Goal: Task Accomplishment & Management: Use online tool/utility

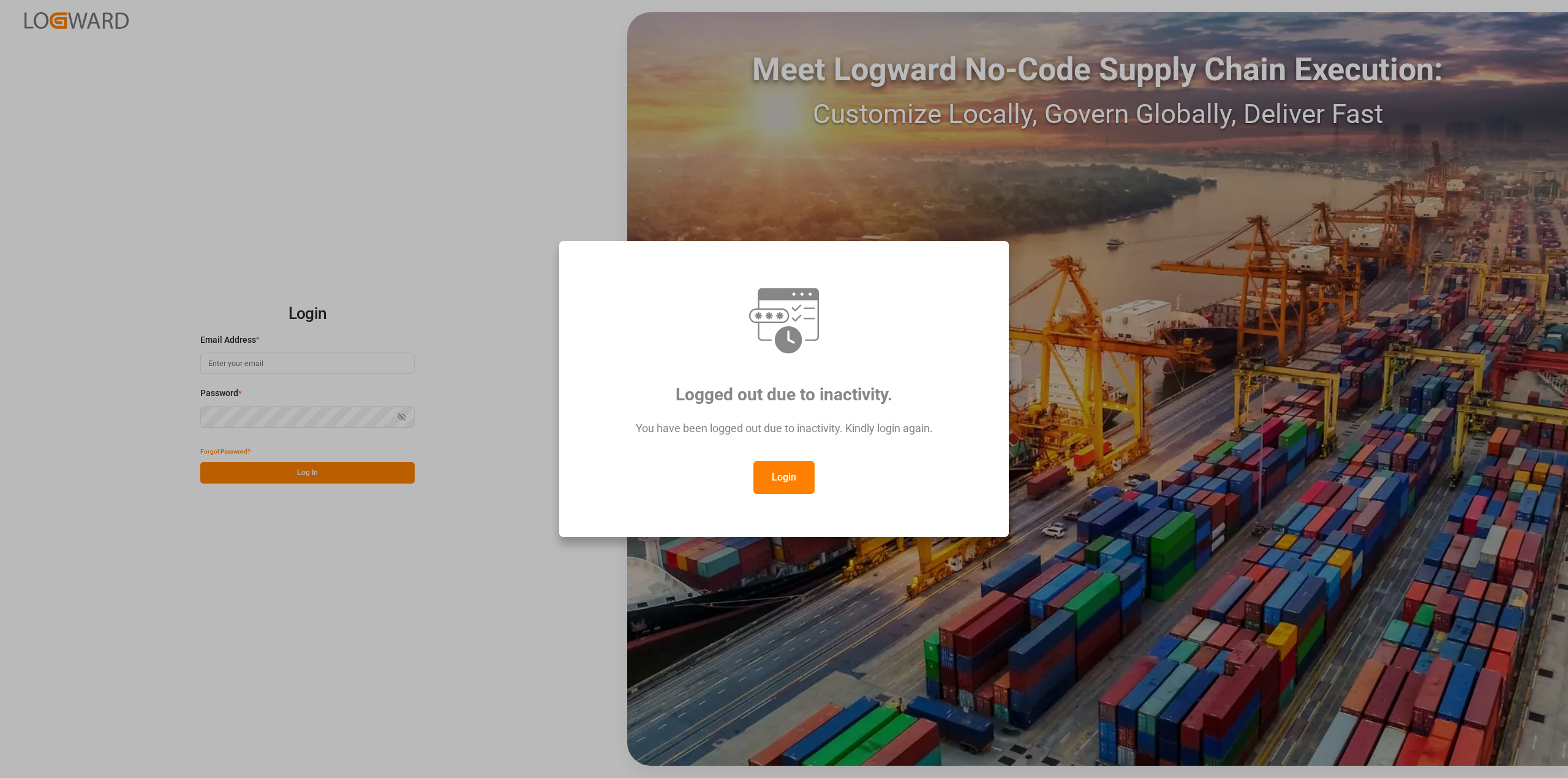
click at [783, 469] on button "Login" at bounding box center [784, 477] width 61 height 33
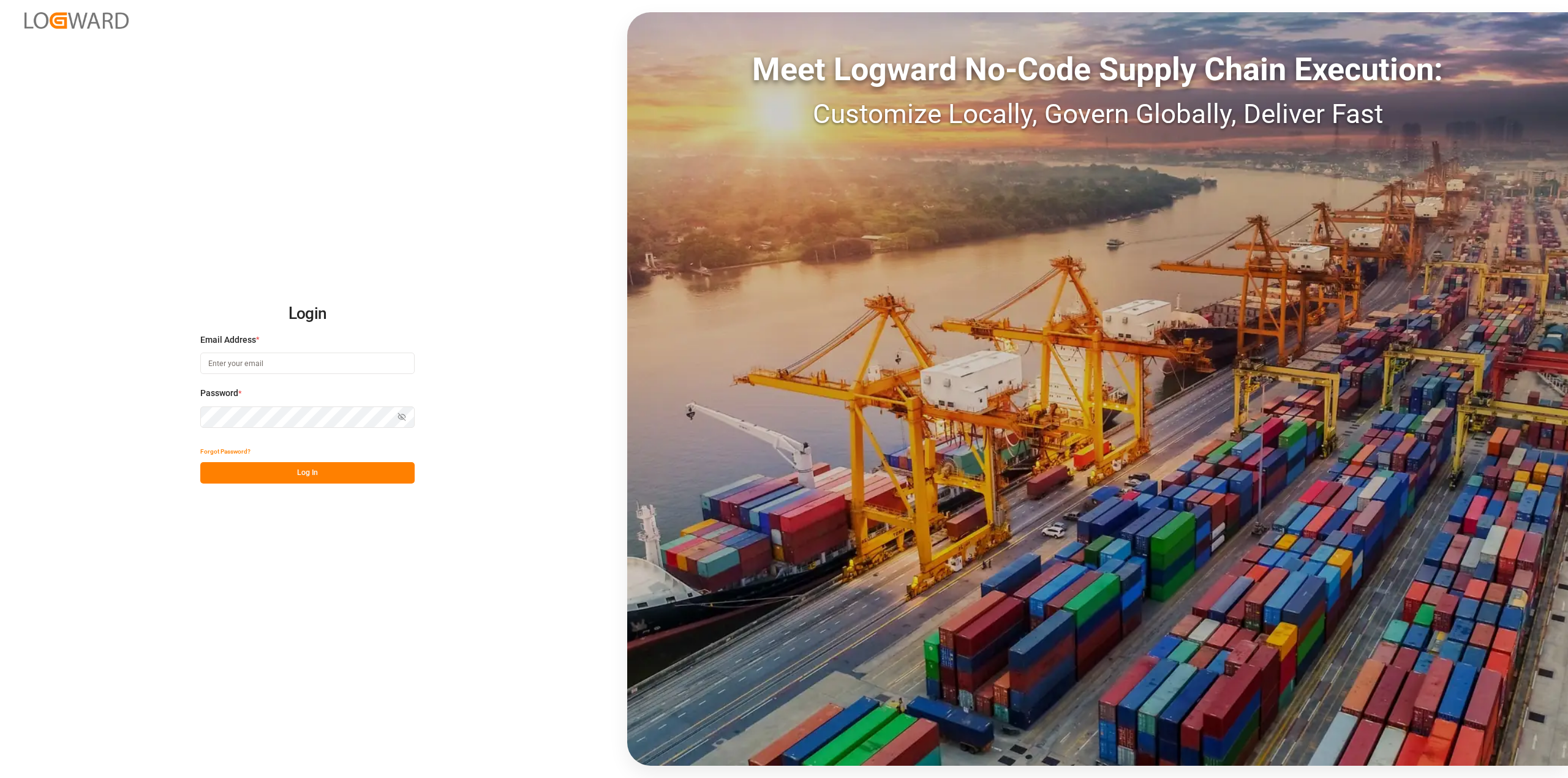
drag, startPoint x: 274, startPoint y: 363, endPoint x: 140, endPoint y: 361, distance: 134.0
click at [140, 361] on div "Login Email Address * Password * Show password Forgot Password? Log In Meet Log…" at bounding box center [784, 389] width 1568 height 778
type input "[PERSON_NAME][EMAIL_ADDRESS][PERSON_NAME][DOMAIN_NAME]"
click at [298, 481] on button "Log In" at bounding box center [307, 473] width 214 height 21
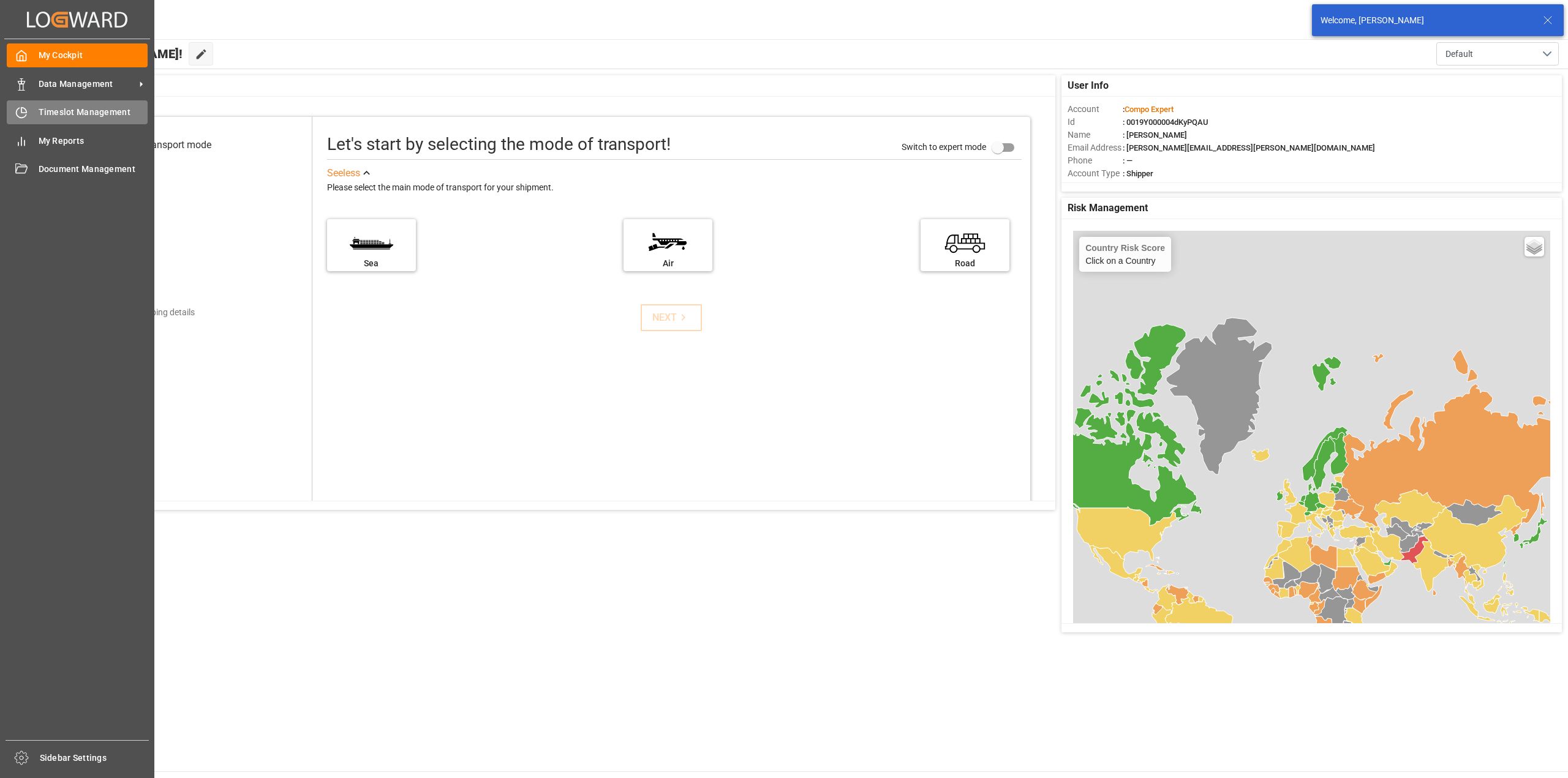
click at [22, 113] on icon at bounding box center [24, 110] width 5 height 5
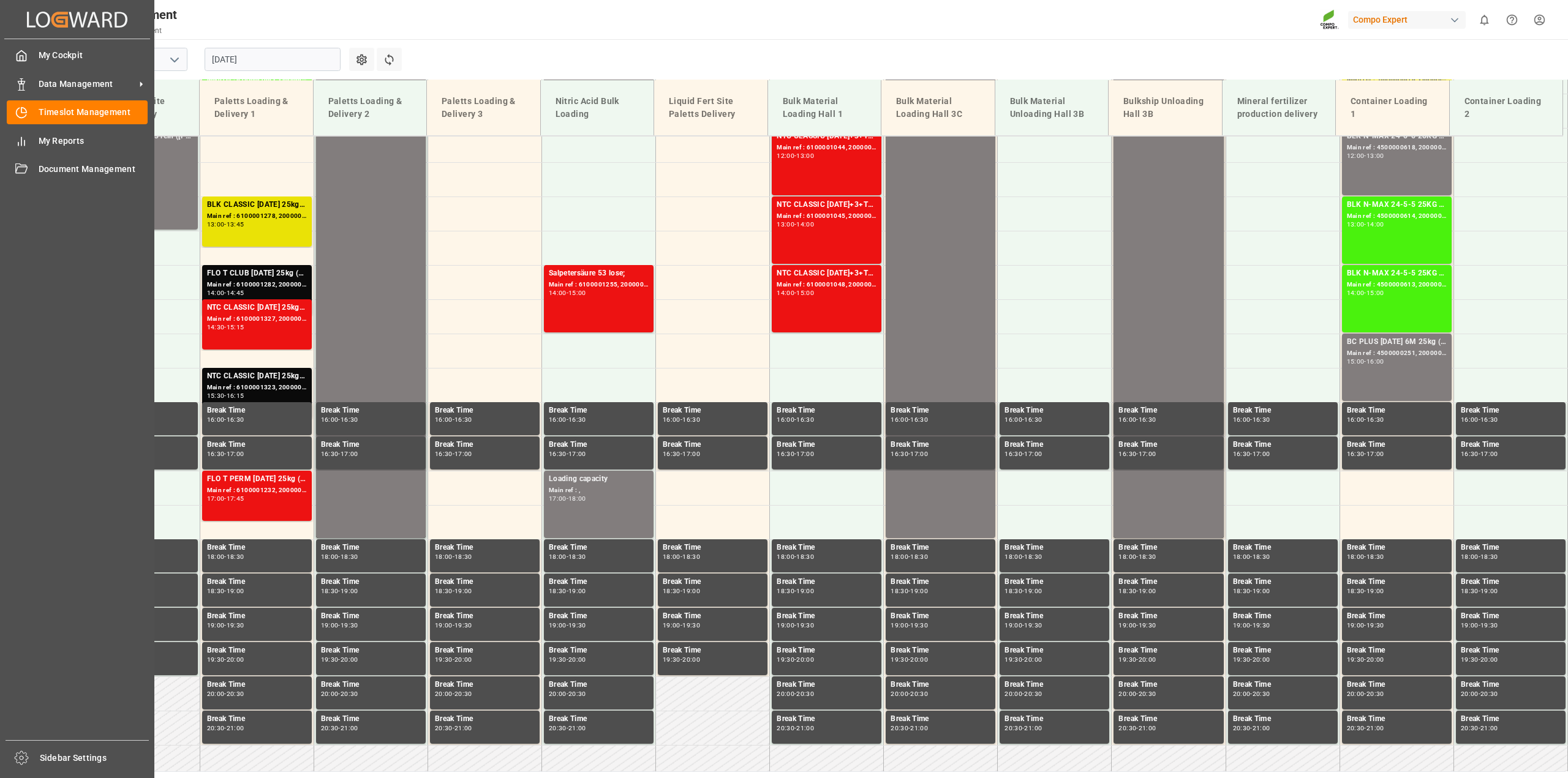
scroll to position [896, 0]
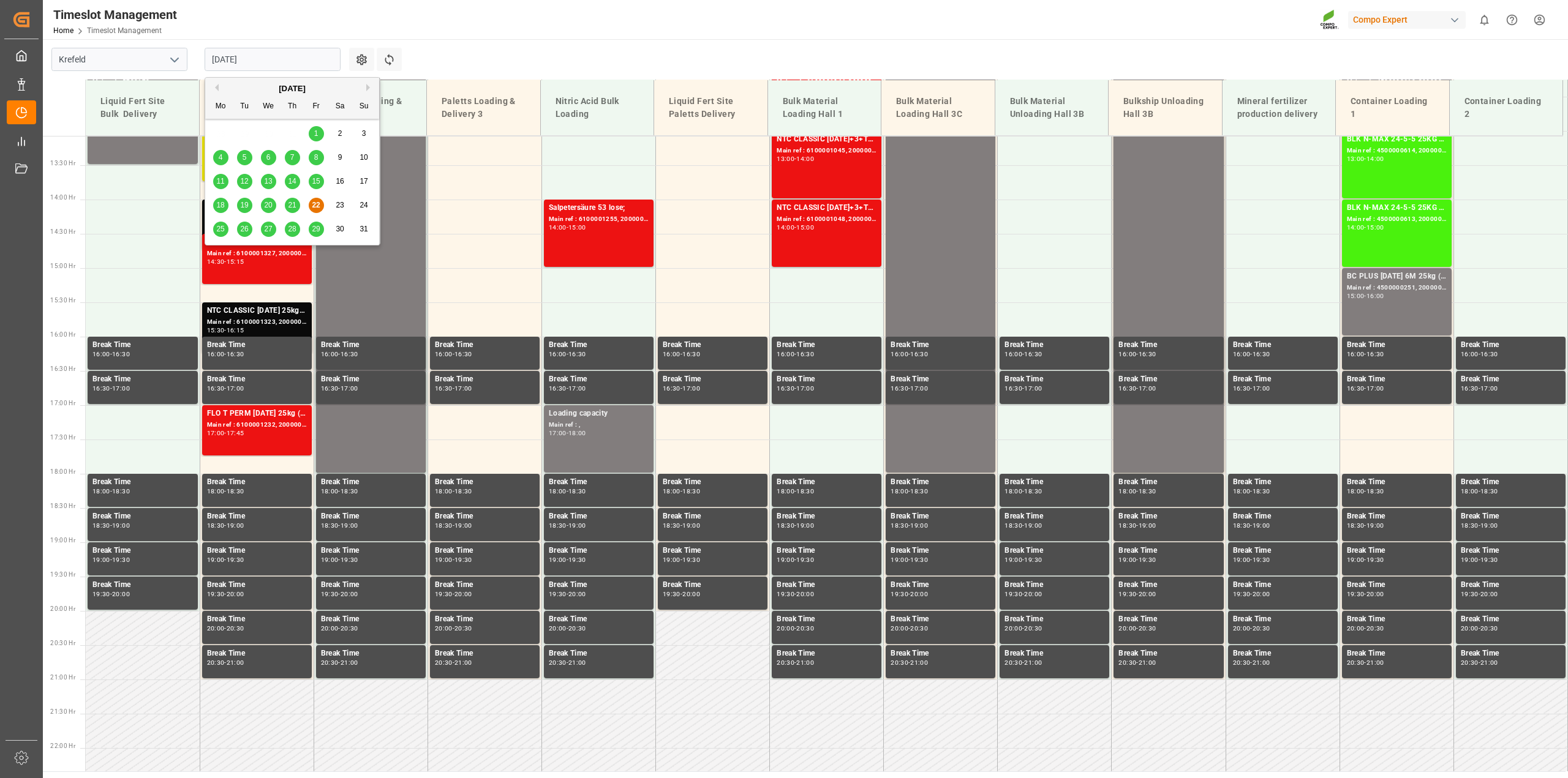
click at [329, 69] on input "[DATE]" at bounding box center [272, 59] width 136 height 24
click at [222, 231] on span "25" at bounding box center [220, 228] width 8 height 9
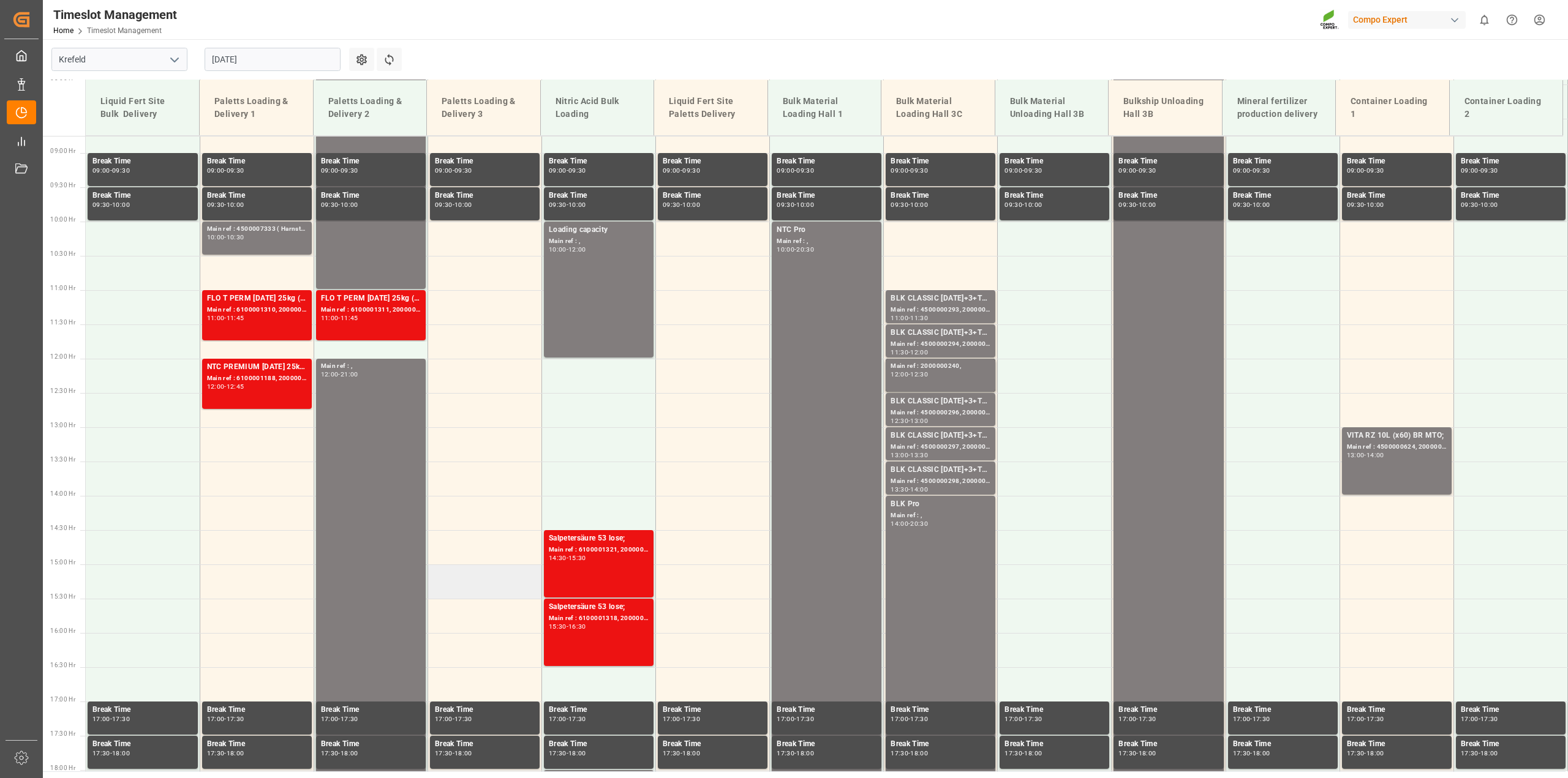
scroll to position [468, 0]
